Goal: Transaction & Acquisition: Purchase product/service

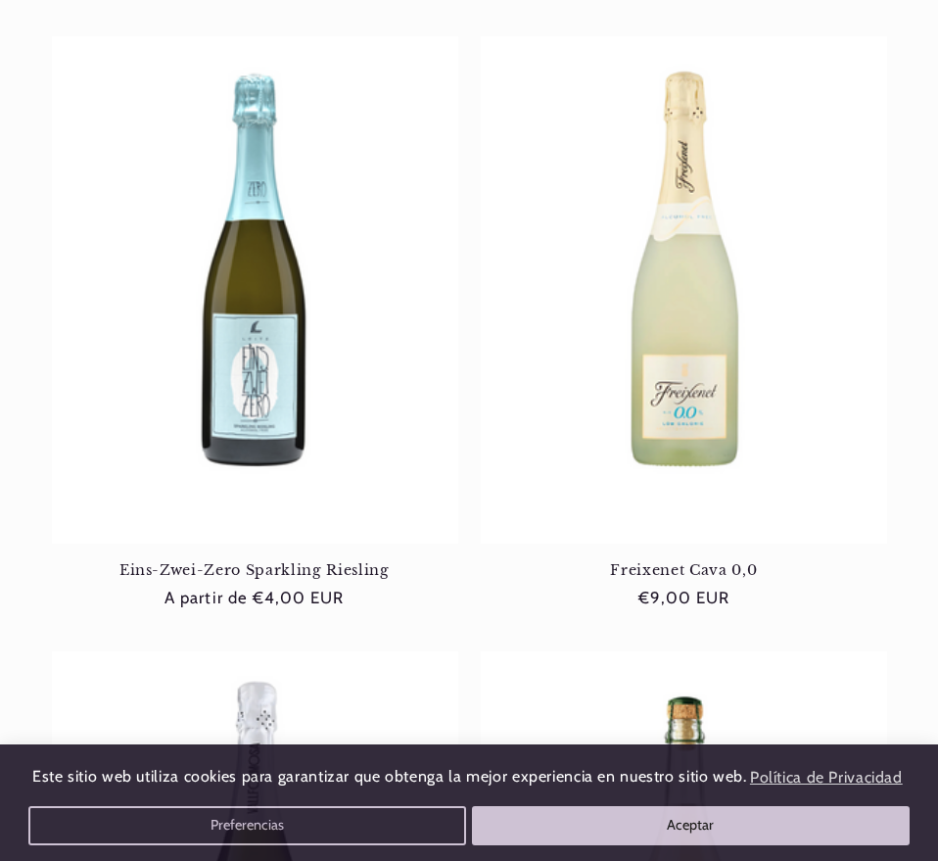
scroll to position [685, 0]
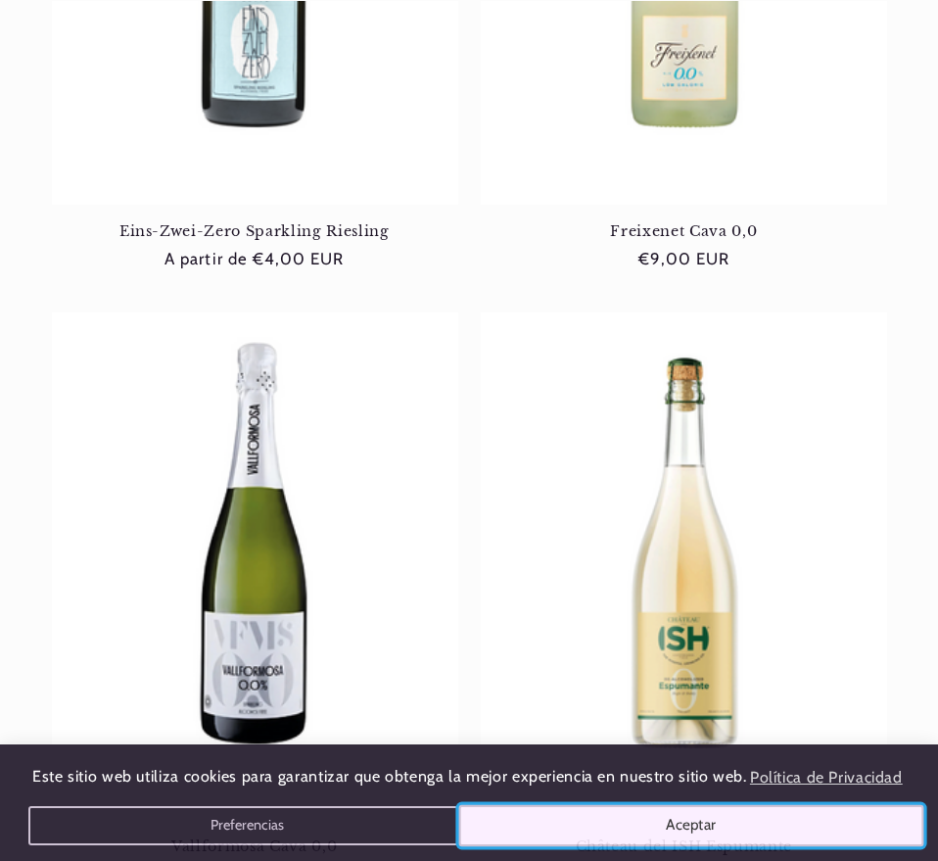
click at [600, 819] on button "Aceptar" at bounding box center [690, 825] width 464 height 41
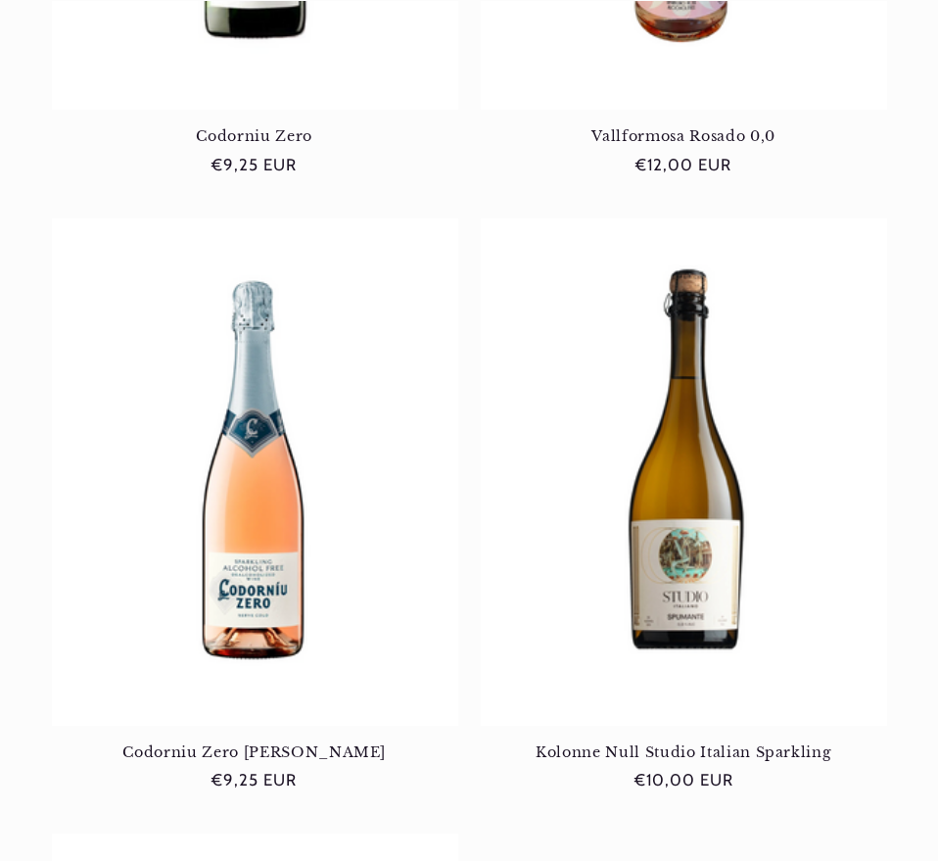
scroll to position [4112, 0]
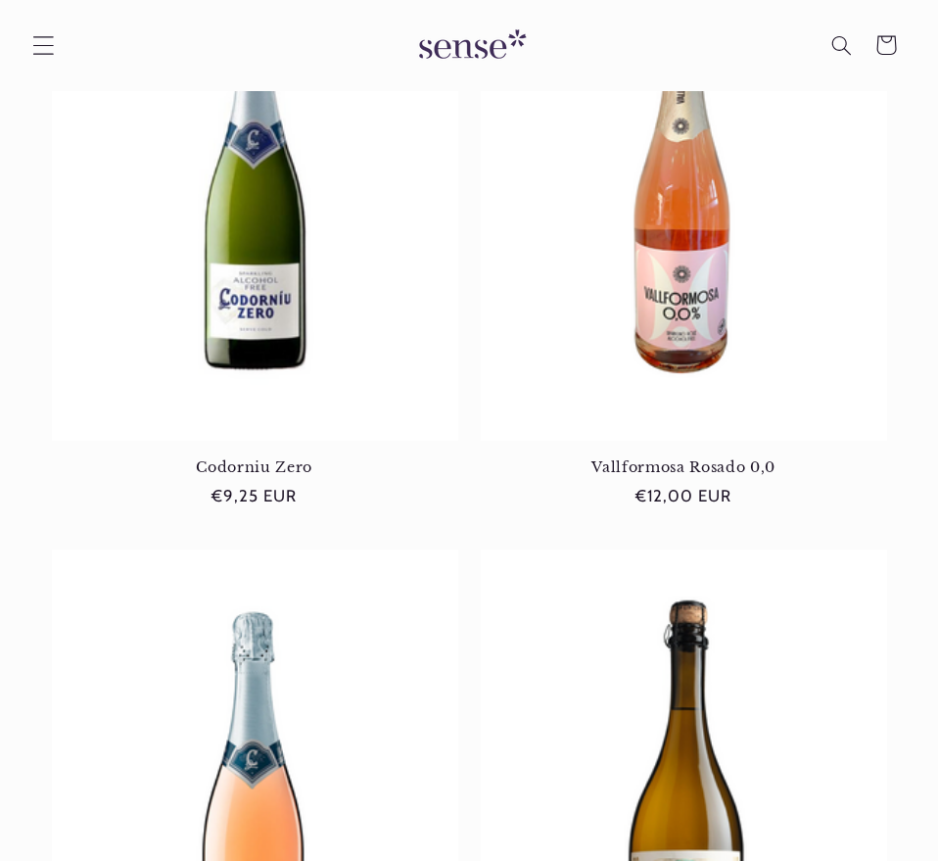
click at [39, 42] on icon "Menú" at bounding box center [43, 45] width 22 height 22
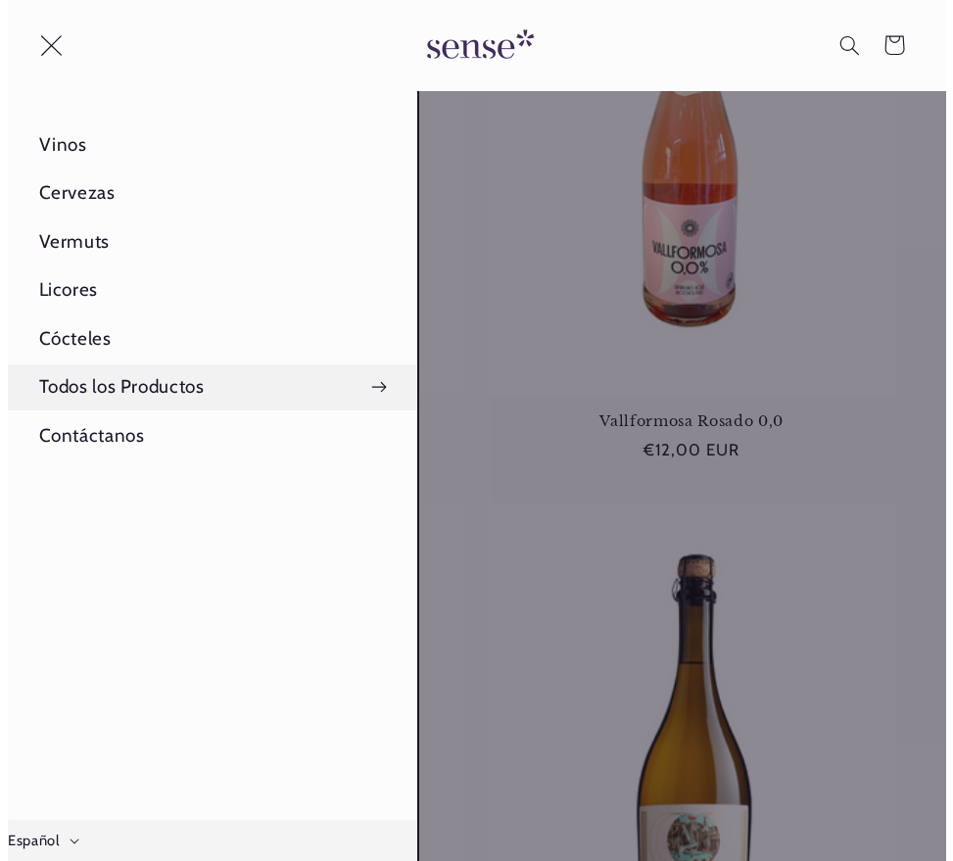
scroll to position [0, 855]
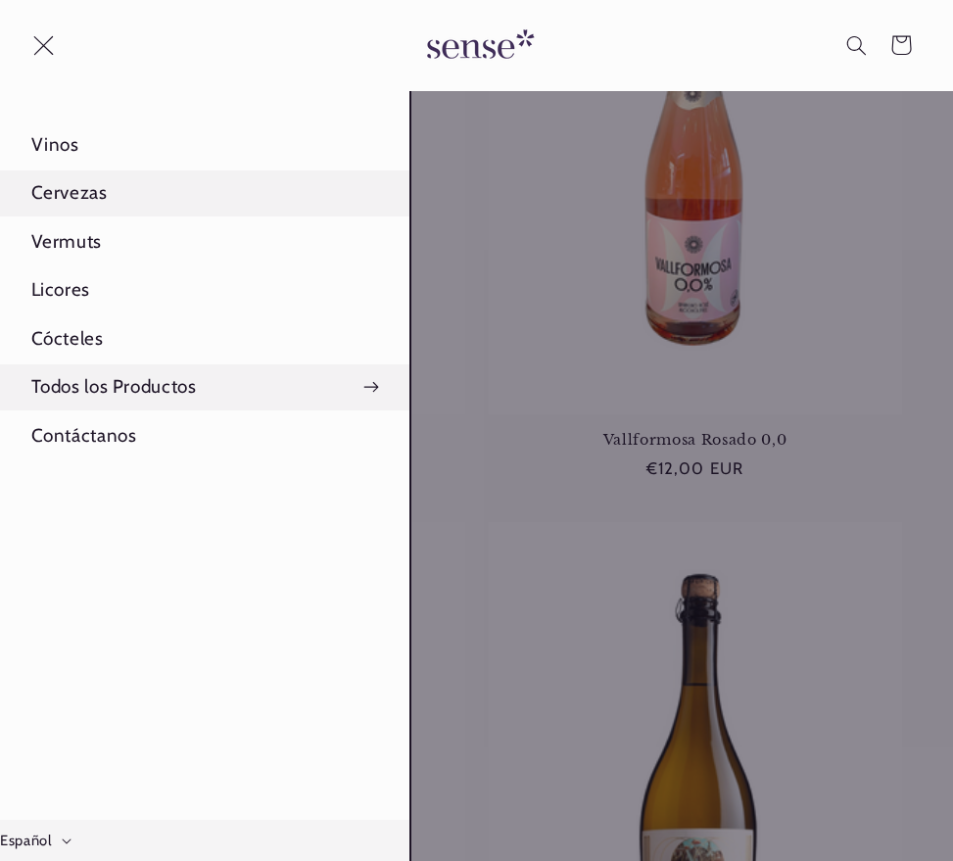
click at [98, 196] on link "Cervezas" at bounding box center [204, 193] width 409 height 46
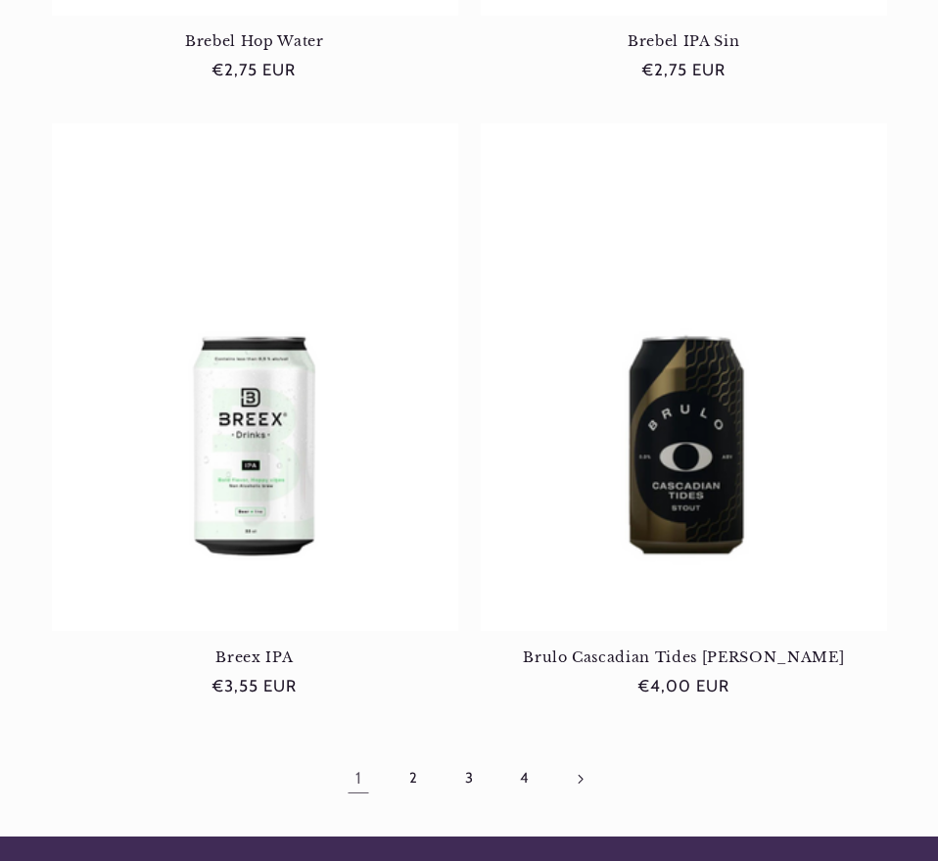
scroll to position [4699, 0]
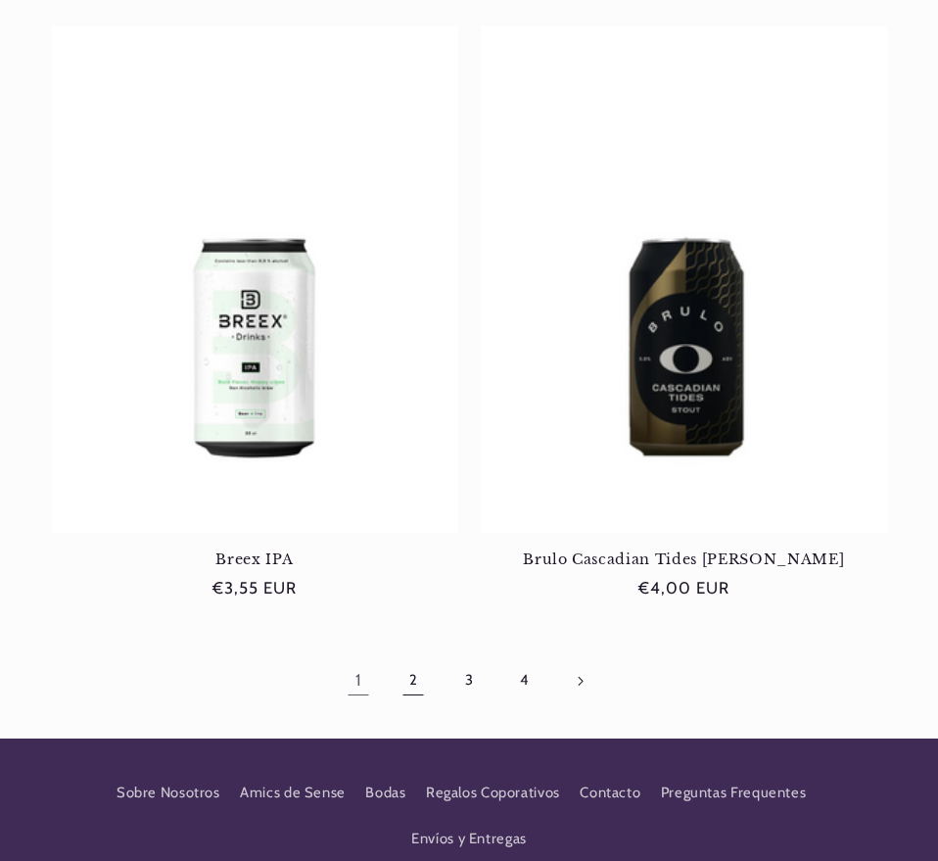
click at [400, 658] on link "2" at bounding box center [413, 680] width 45 height 45
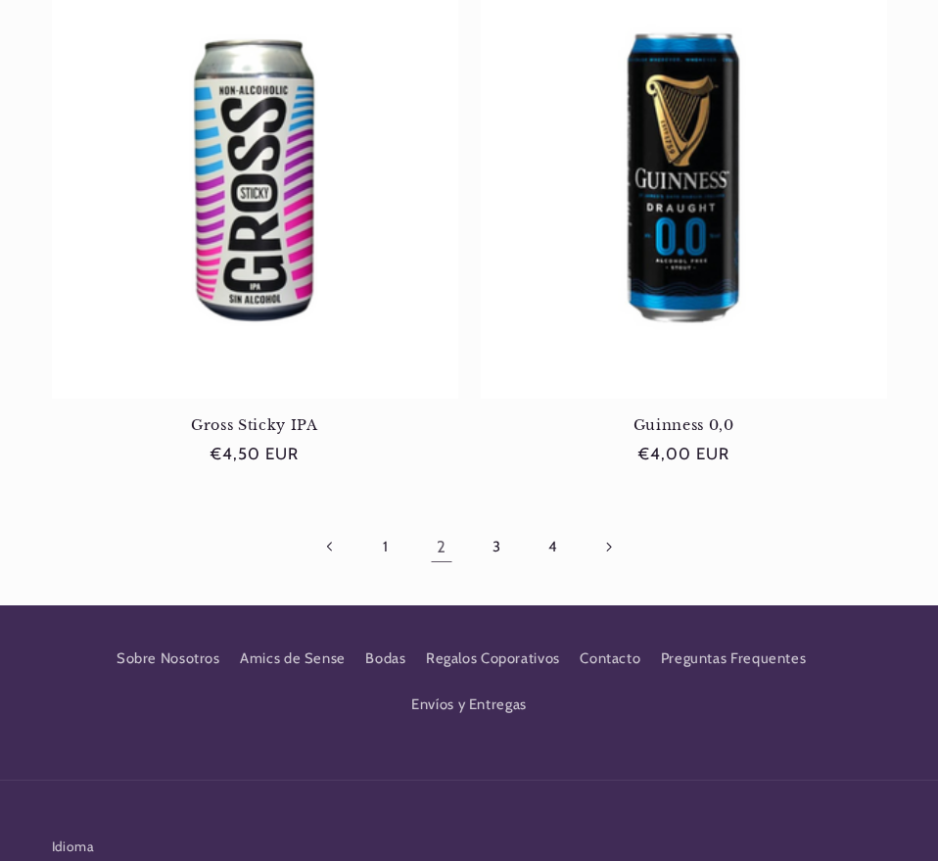
scroll to position [4895, 0]
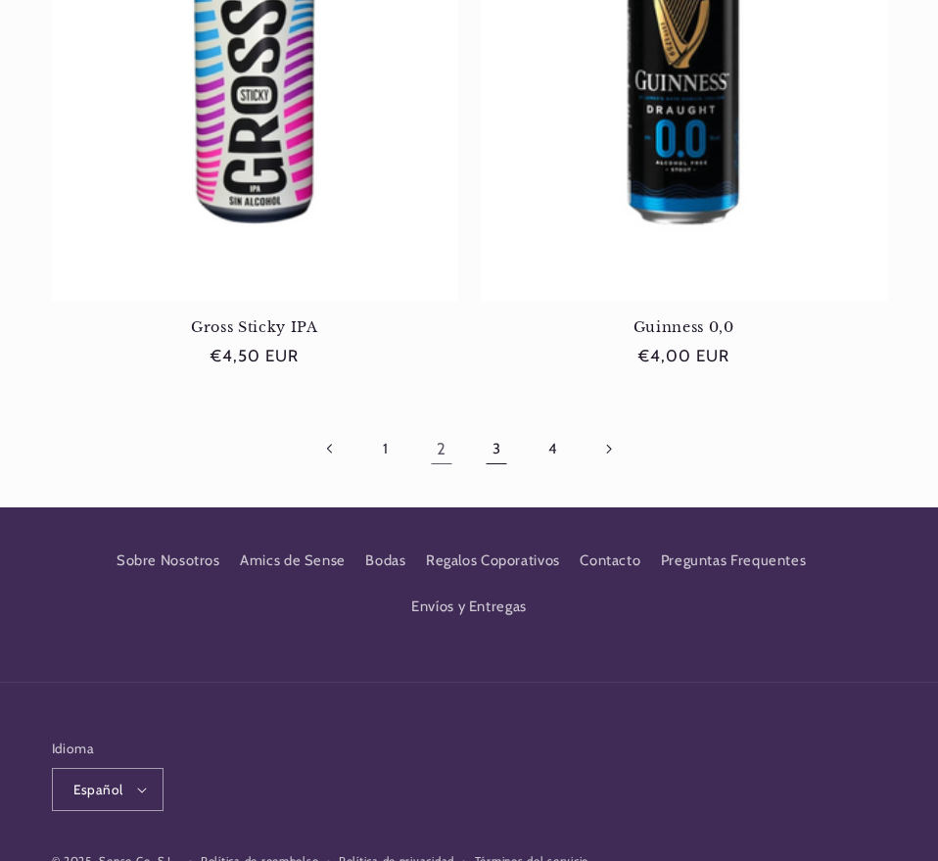
click at [492, 457] on link "3" at bounding box center [496, 448] width 45 height 45
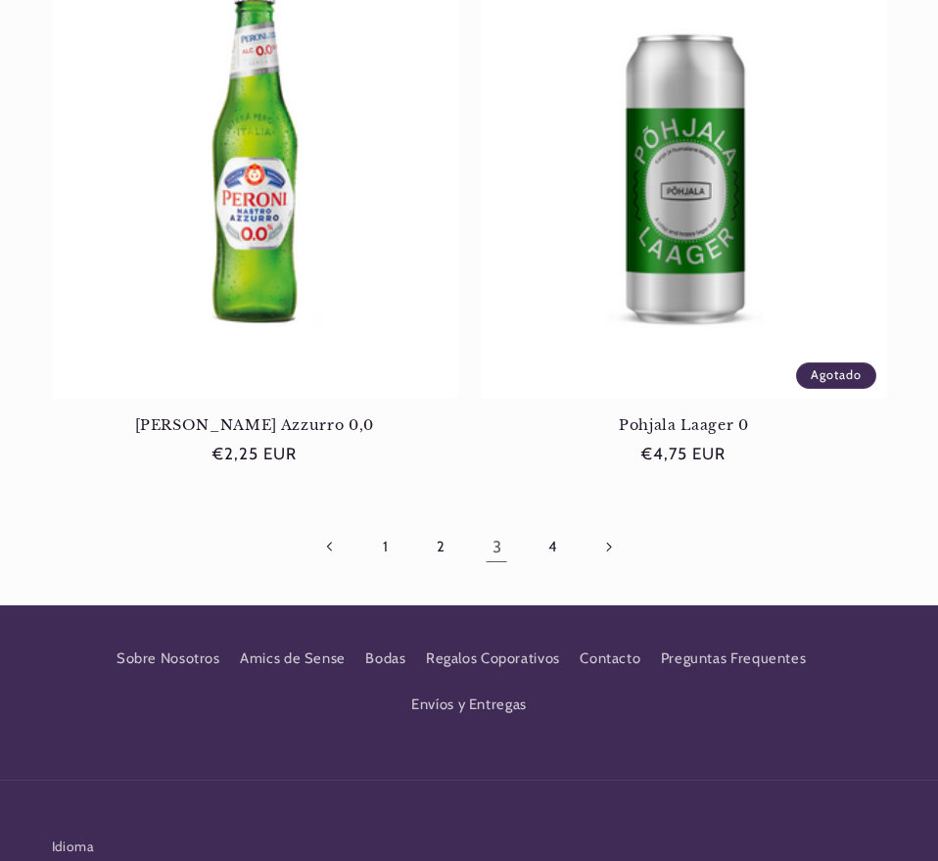
scroll to position [4895, 0]
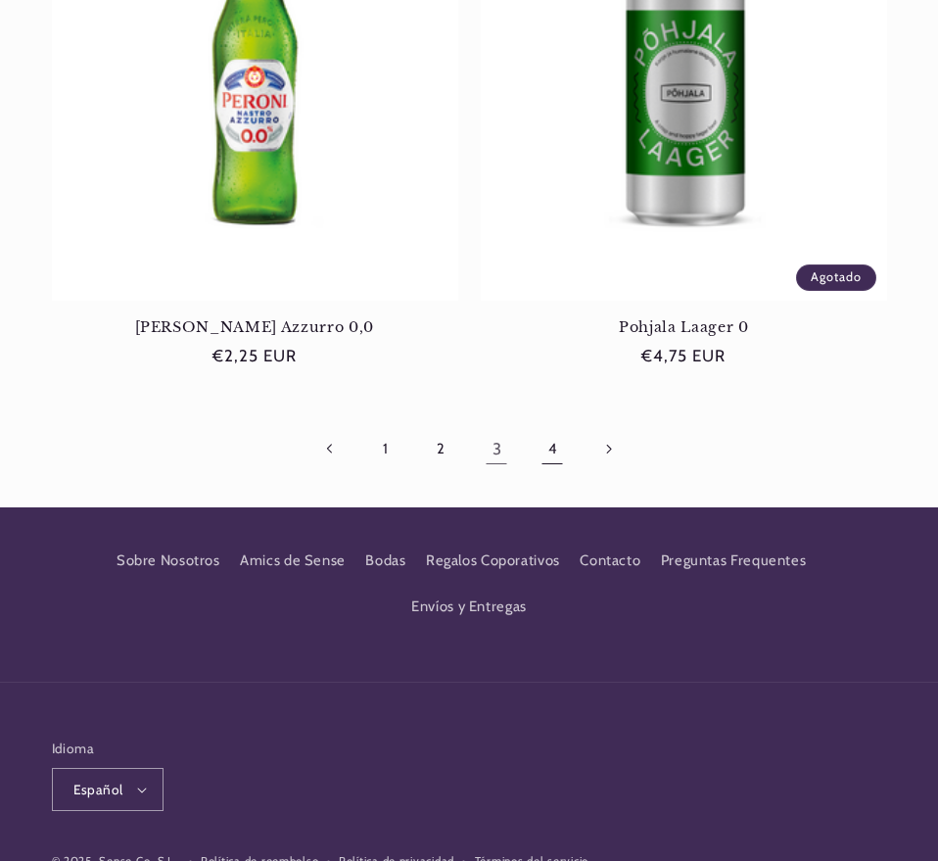
click at [553, 446] on link "4" at bounding box center [552, 448] width 45 height 45
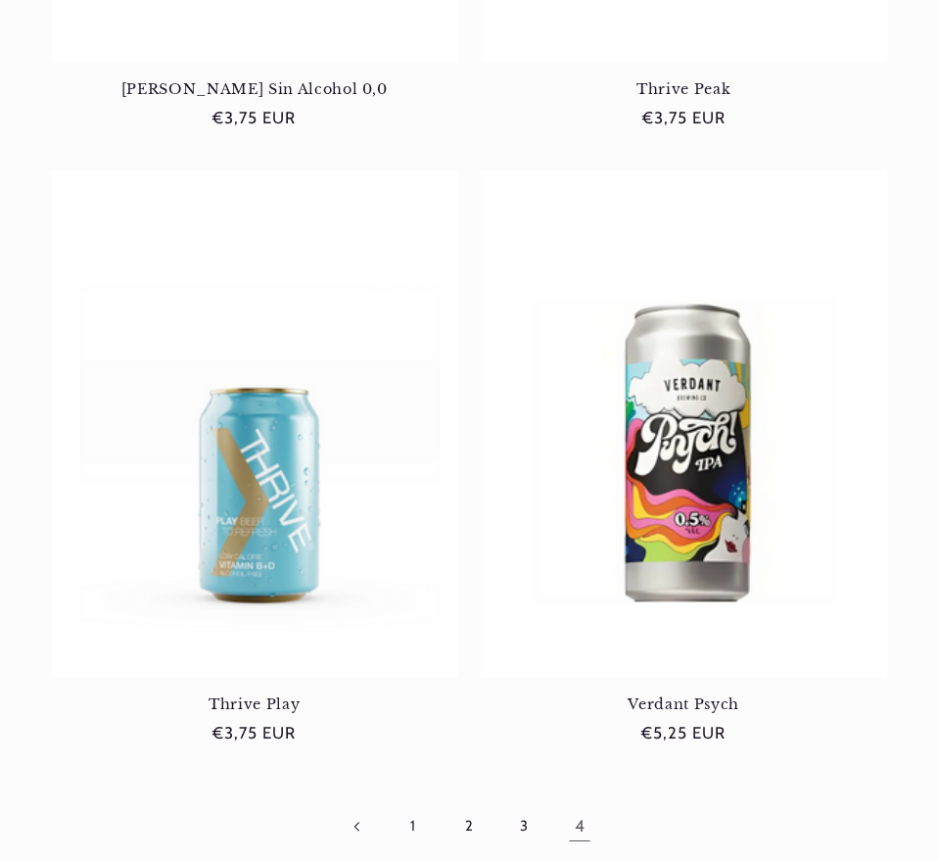
scroll to position [1566, 0]
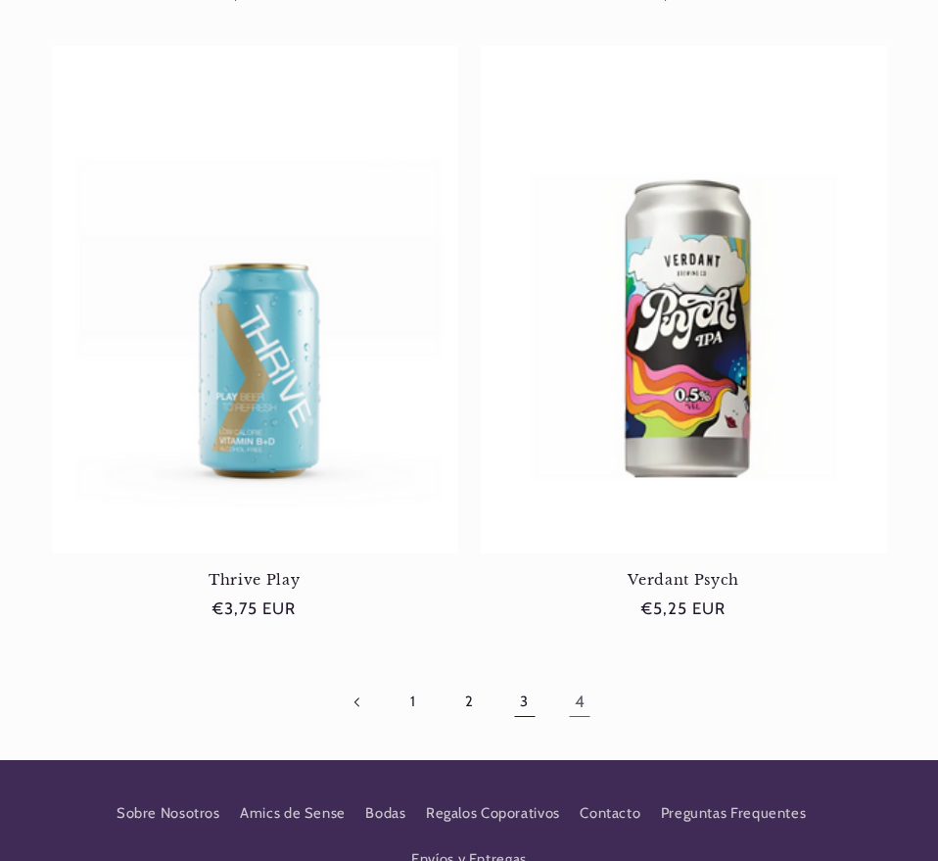
click at [525, 709] on link "3" at bounding box center [524, 701] width 45 height 45
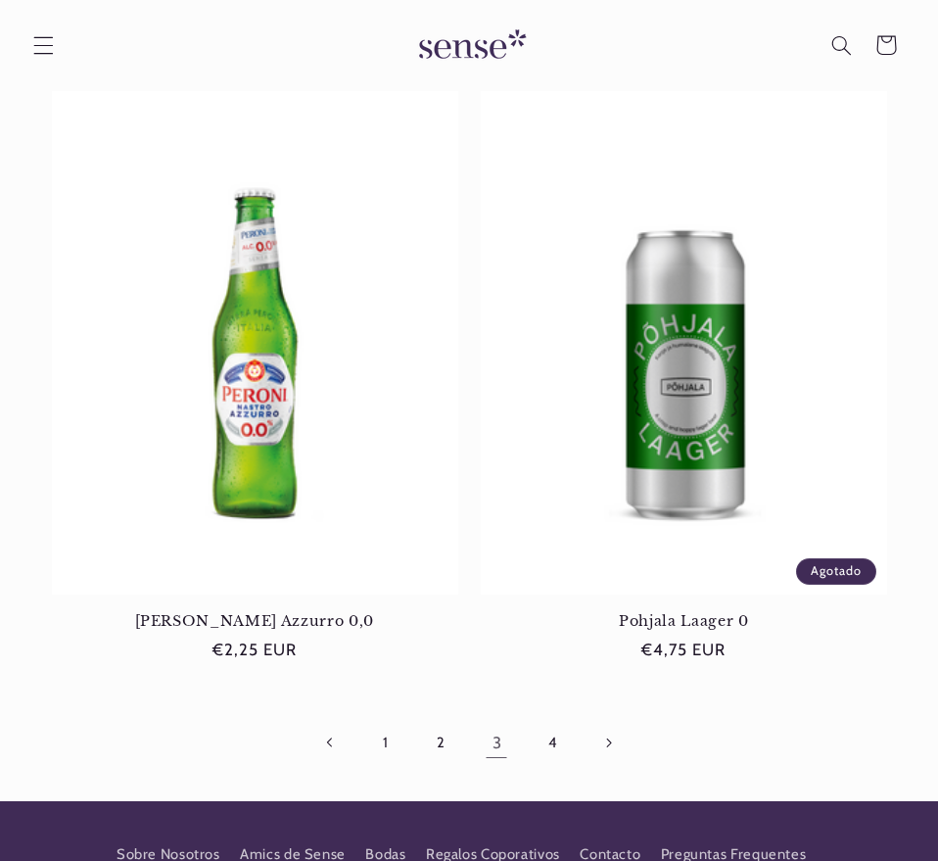
scroll to position [0, 840]
click at [608, 744] on icon "Página siguiente" at bounding box center [608, 742] width 7 height 11
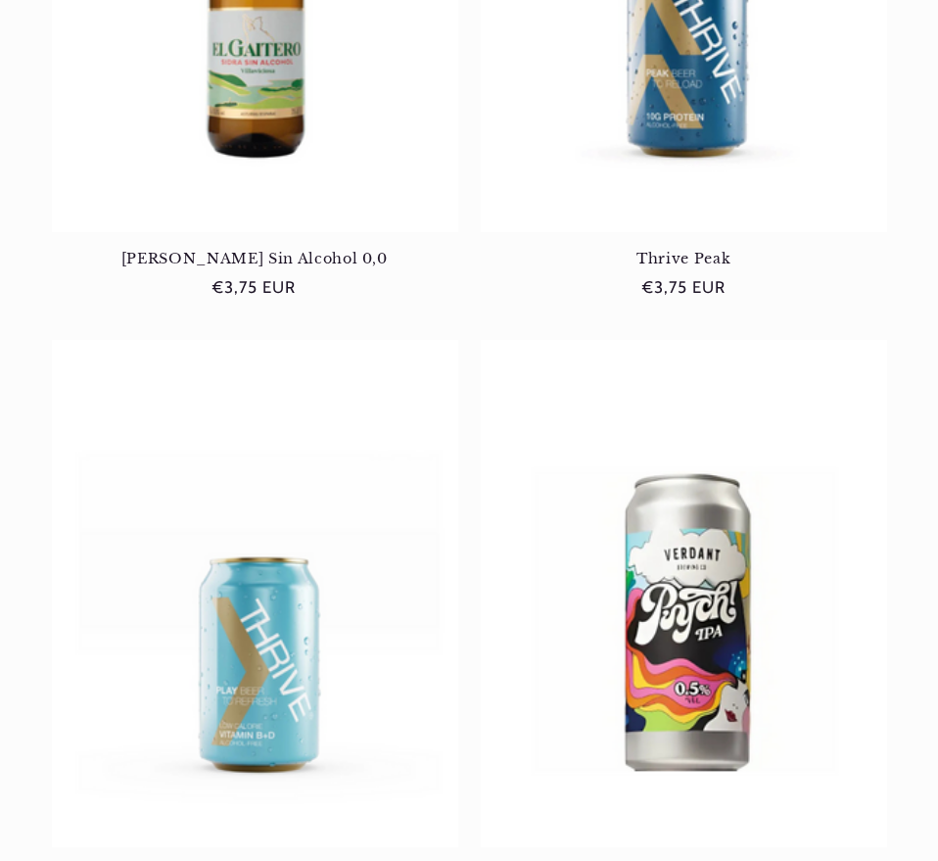
scroll to position [1891, 0]
